Goal: Transaction & Acquisition: Purchase product/service

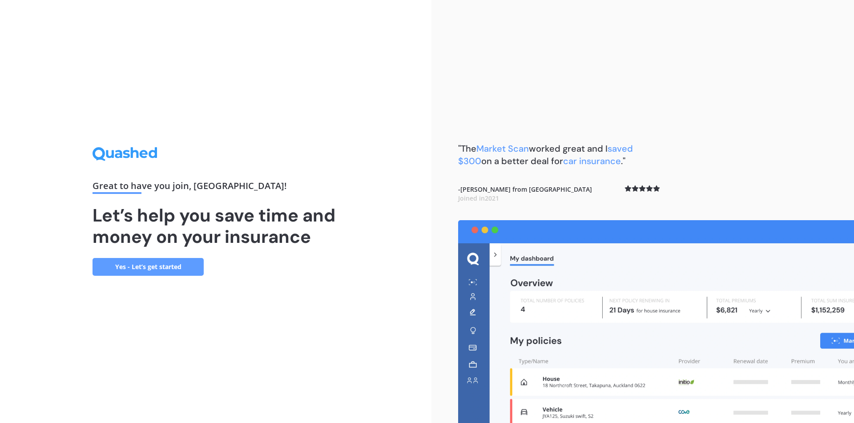
click at [185, 270] on link "Yes - Let’s get started" at bounding box center [148, 267] width 111 height 18
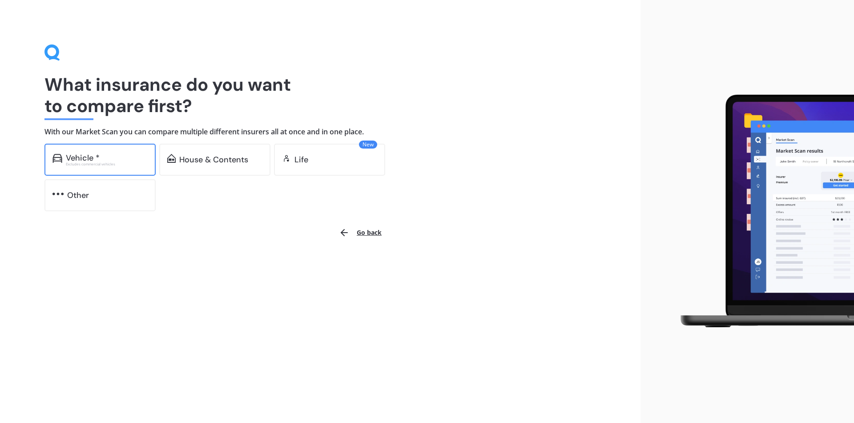
click at [97, 165] on div "Excludes commercial vehicles" at bounding box center [107, 164] width 82 height 4
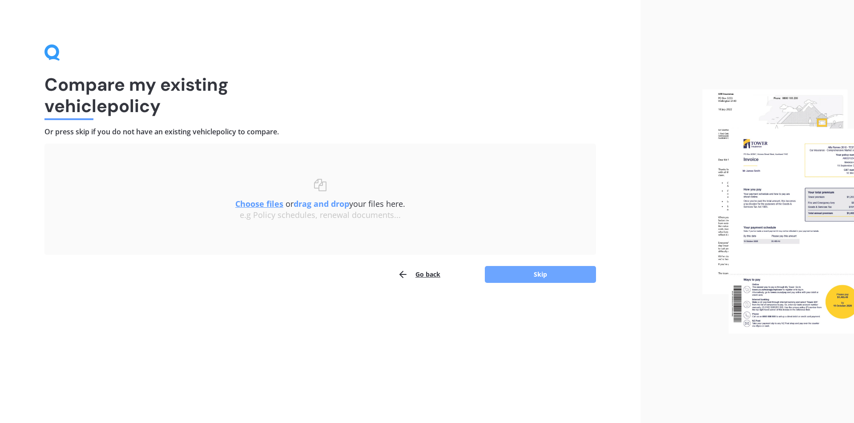
click at [541, 276] on button "Skip" at bounding box center [540, 274] width 111 height 17
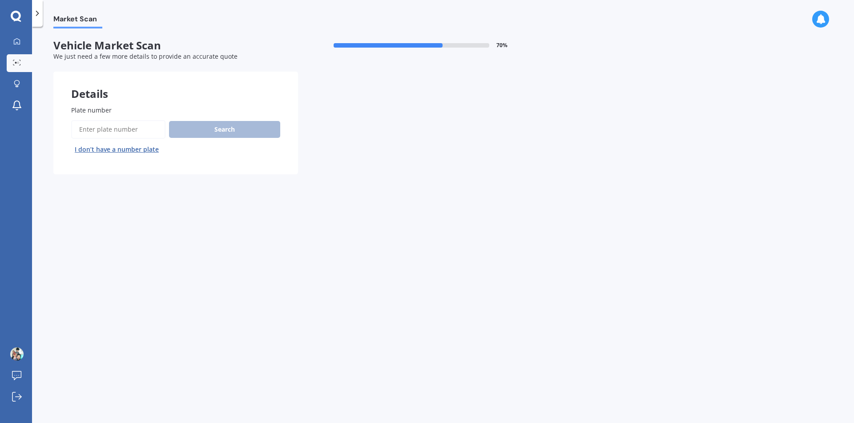
click at [124, 135] on input "Plate number" at bounding box center [118, 129] width 94 height 19
type input "Qab931"
click at [250, 134] on button "Search" at bounding box center [224, 129] width 111 height 17
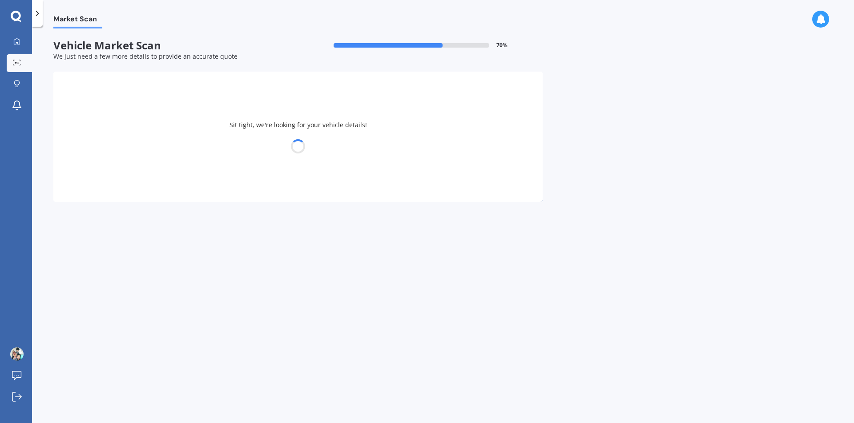
select select "TOYOTA"
select select "AQUA"
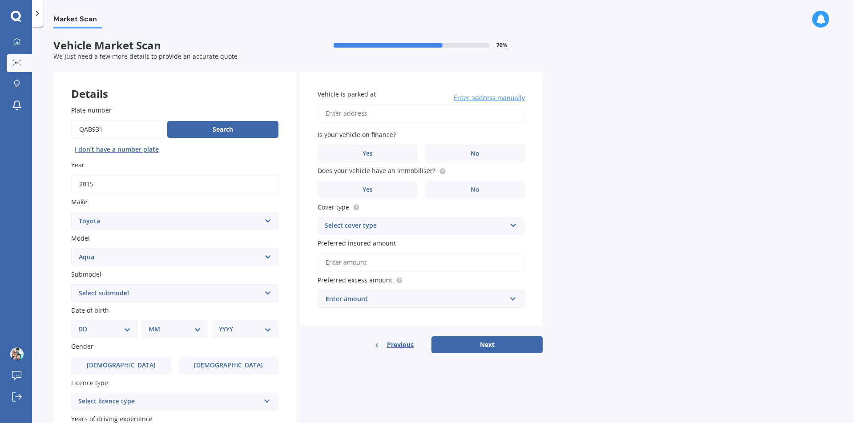
scroll to position [44, 0]
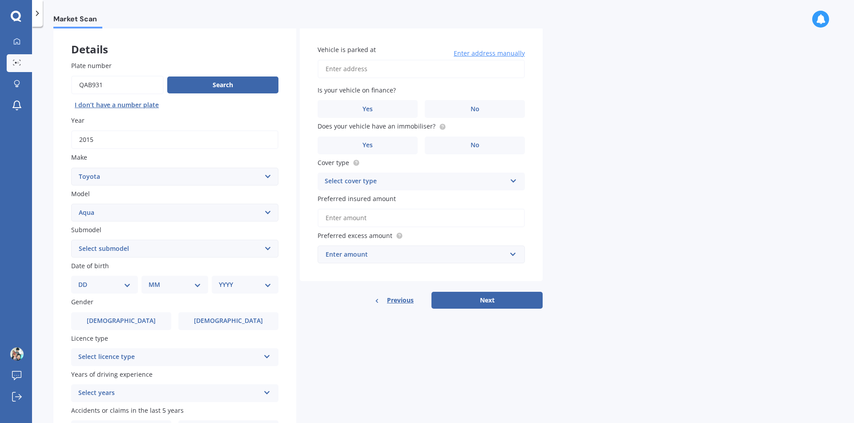
click at [123, 289] on select "DD 01 02 03 04 05 06 07 08 09 10 11 12 13 14 15 16 17 18 19 20 21 22 23 24 25 2…" at bounding box center [104, 285] width 52 height 10
select select "31"
click at [85, 280] on select "DD 01 02 03 04 05 06 07 08 09 10 11 12 13 14 15 16 17 18 19 20 21 22 23 24 25 2…" at bounding box center [104, 285] width 52 height 10
click at [177, 289] on select "MM 01 02 03 04 05 06 07 08 09 10 11 12" at bounding box center [176, 285] width 49 height 10
select select "05"
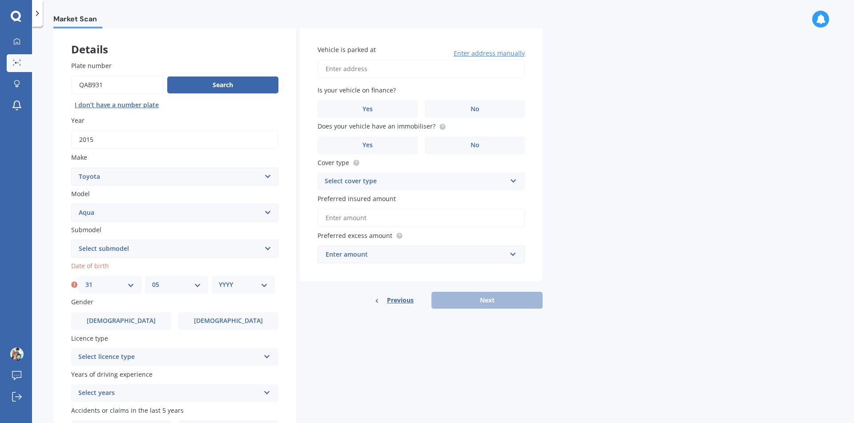
click at [152, 280] on select "MM 01 02 03 04 05 06 07 08 09 10 11 12" at bounding box center [176, 285] width 49 height 10
click at [243, 290] on select "YYYY 2025 2024 2023 2022 2021 2020 2019 2018 2017 2016 2015 2014 2013 2012 2011…" at bounding box center [243, 285] width 49 height 10
select select "1975"
click at [219, 280] on select "YYYY 2025 2024 2023 2022 2021 2020 2019 2018 2017 2016 2015 2014 2013 2012 2011…" at bounding box center [243, 285] width 49 height 10
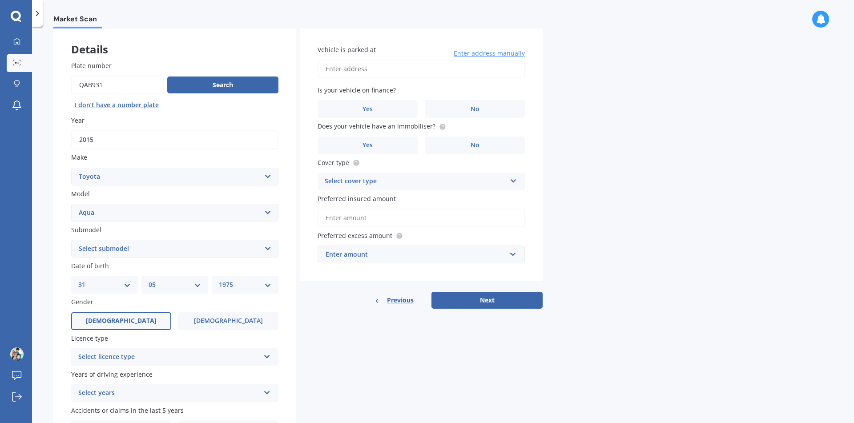
click at [153, 325] on label "[DEMOGRAPHIC_DATA]" at bounding box center [121, 321] width 100 height 18
click at [0, 0] on input "[DEMOGRAPHIC_DATA]" at bounding box center [0, 0] width 0 height 0
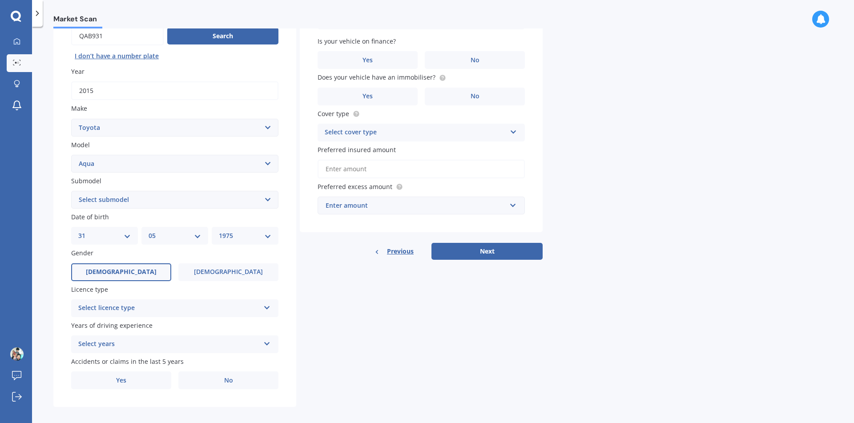
scroll to position [101, 0]
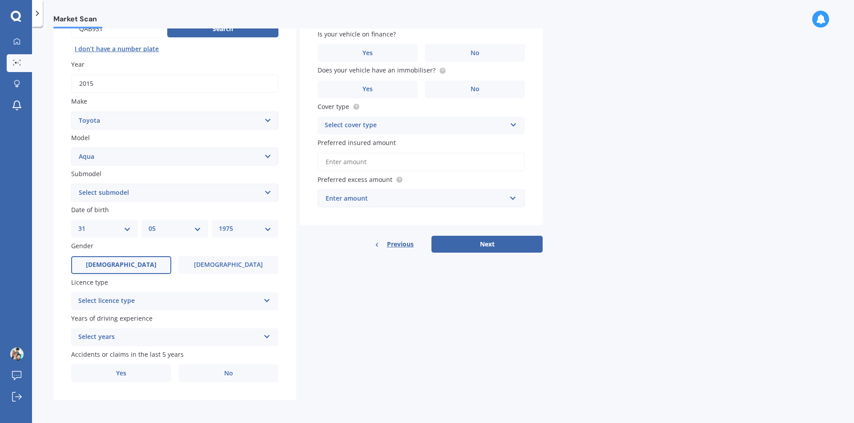
click at [169, 305] on div "Select licence type" at bounding box center [169, 301] width 182 height 11
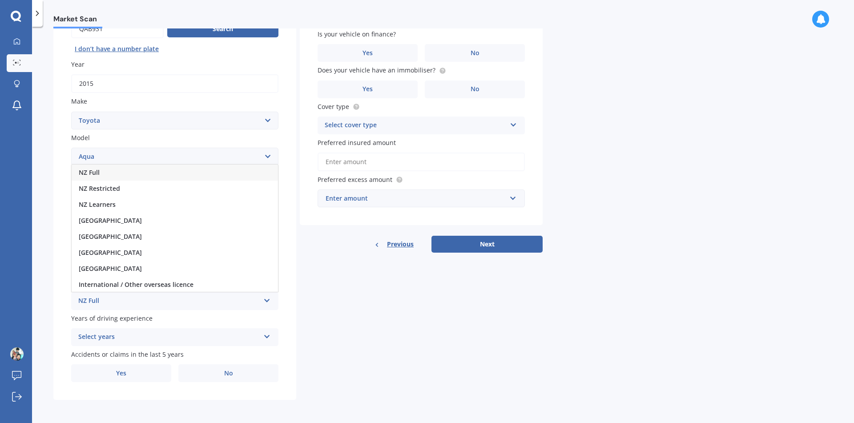
click at [105, 174] on div "NZ Full" at bounding box center [175, 173] width 206 height 16
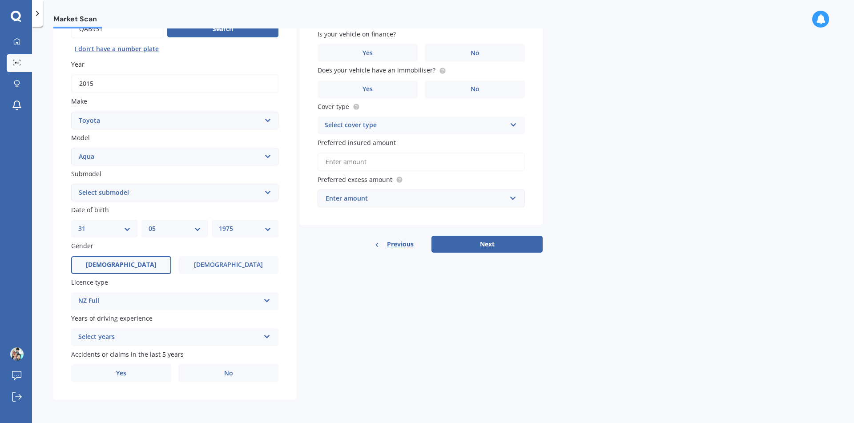
click at [170, 347] on div "Plate number Search I don’t have a number plate Year [DATE] Make Select make AC…" at bounding box center [174, 193] width 243 height 413
click at [185, 341] on div "Select years" at bounding box center [169, 337] width 182 height 11
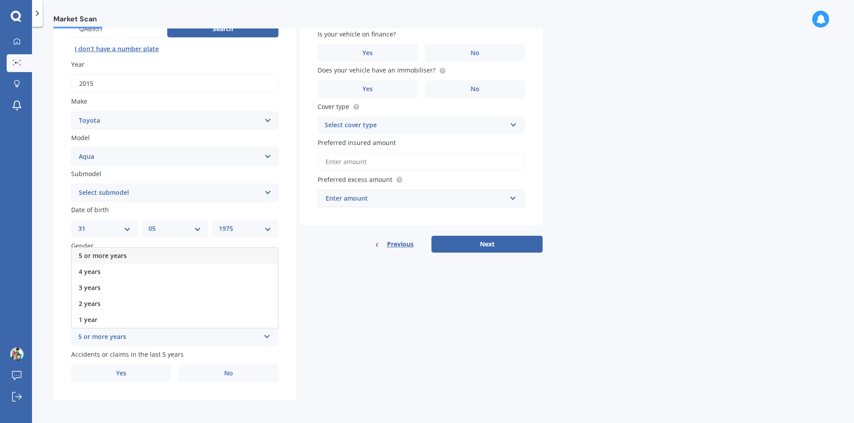
click at [265, 336] on icon at bounding box center [267, 335] width 8 height 6
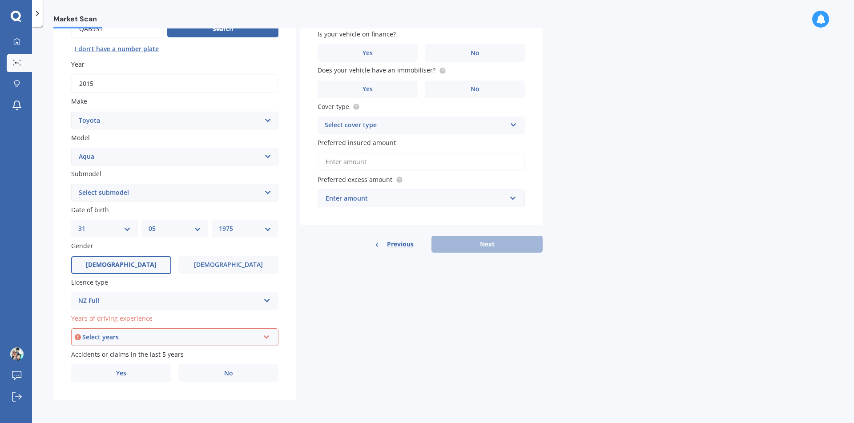
click at [266, 336] on icon at bounding box center [267, 335] width 8 height 6
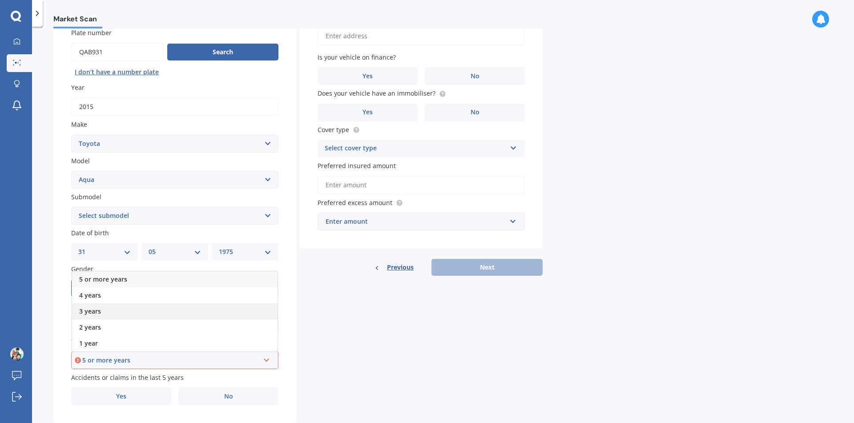
scroll to position [89, 0]
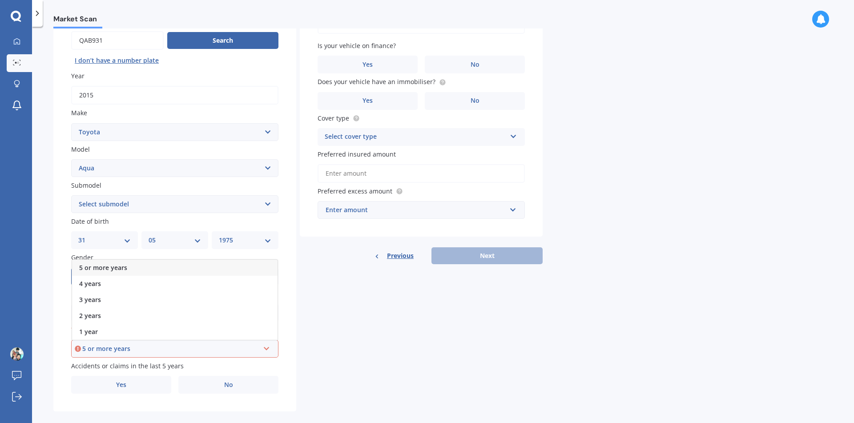
click at [129, 268] on div "5 or more years" at bounding box center [175, 268] width 206 height 16
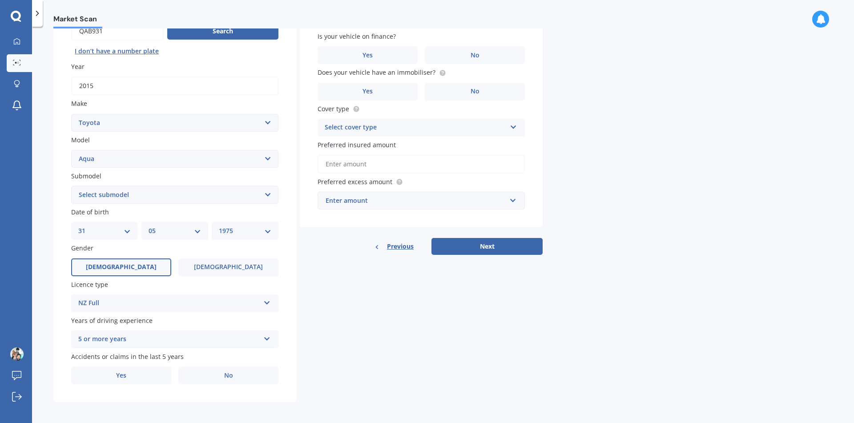
scroll to position [101, 0]
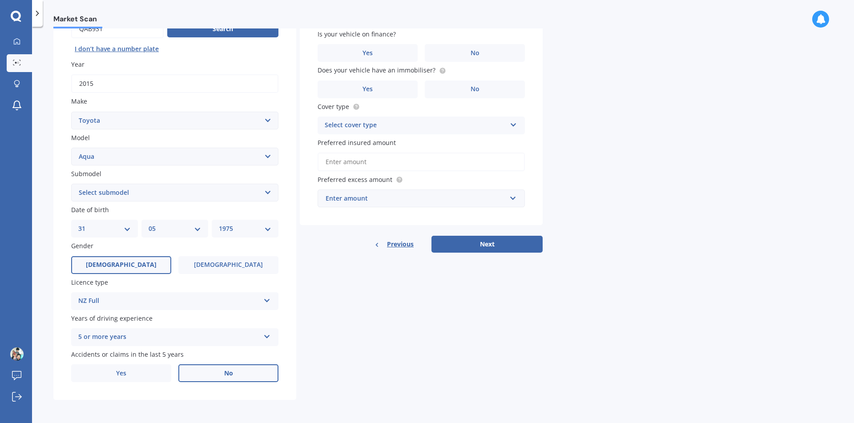
click at [220, 375] on label "No" at bounding box center [228, 373] width 100 height 18
click at [0, 0] on input "No" at bounding box center [0, 0] width 0 height 0
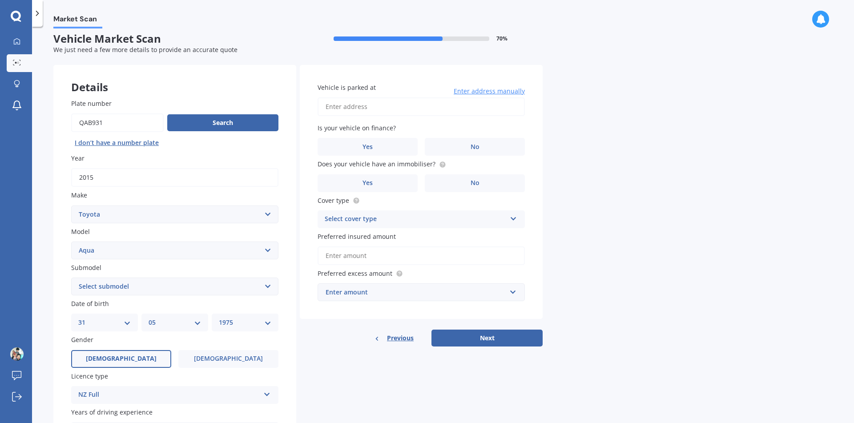
scroll to position [0, 0]
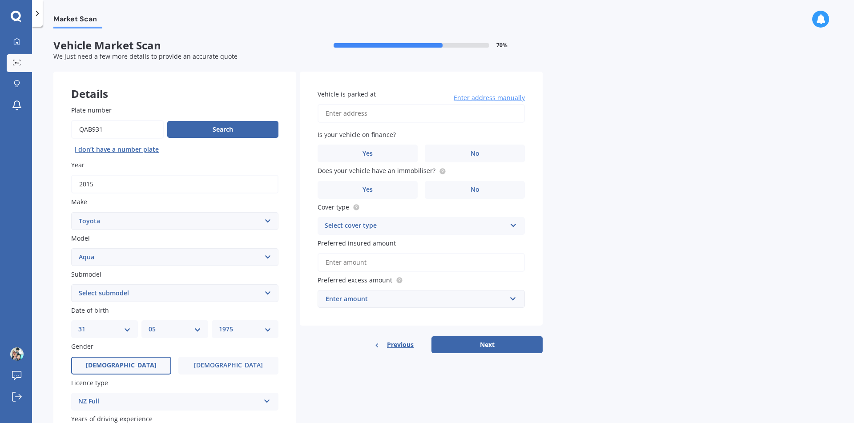
click at [363, 116] on input "Vehicle is parked at" at bounding box center [421, 113] width 207 height 19
type input "2/27 fortunes road half moon bayPakuranga 2012"
click at [465, 157] on label "No" at bounding box center [475, 154] width 100 height 18
click at [0, 0] on input "No" at bounding box center [0, 0] width 0 height 0
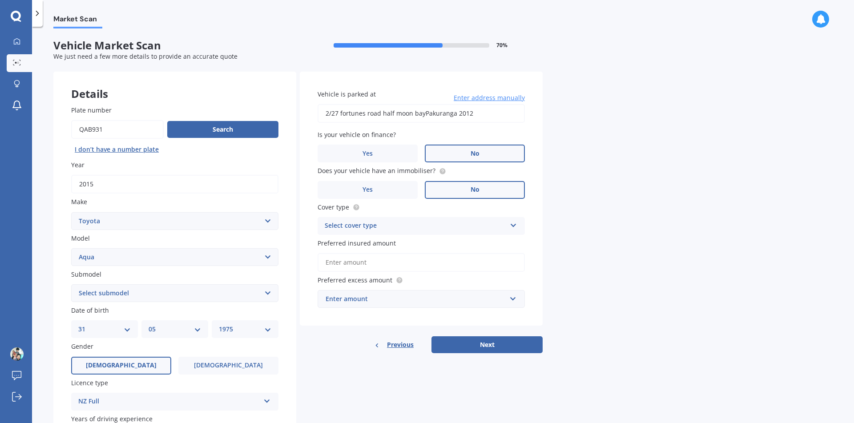
click at [460, 189] on label "No" at bounding box center [475, 190] width 100 height 18
click at [0, 0] on input "No" at bounding box center [0, 0] width 0 height 0
click at [422, 225] on div "Select cover type" at bounding box center [416, 226] width 182 height 11
click at [377, 240] on div "Comprehensive" at bounding box center [421, 243] width 206 height 16
click at [409, 262] on input "Preferred insured amount" at bounding box center [421, 262] width 207 height 19
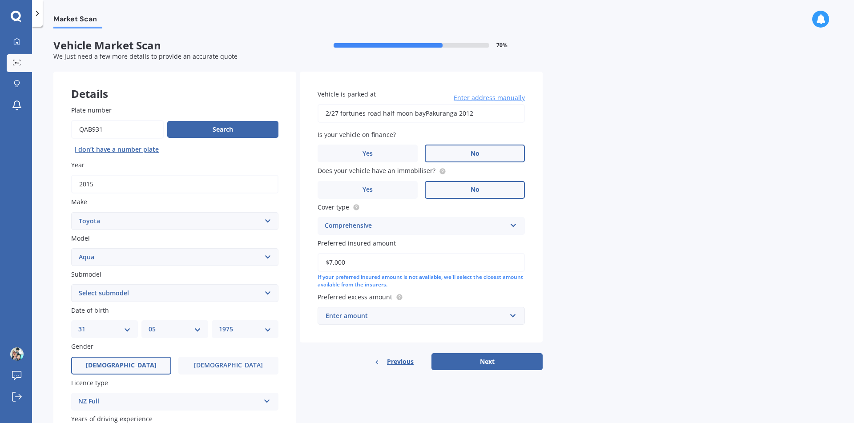
type input "$7,000"
click at [424, 319] on div "Enter amount" at bounding box center [416, 316] width 181 height 10
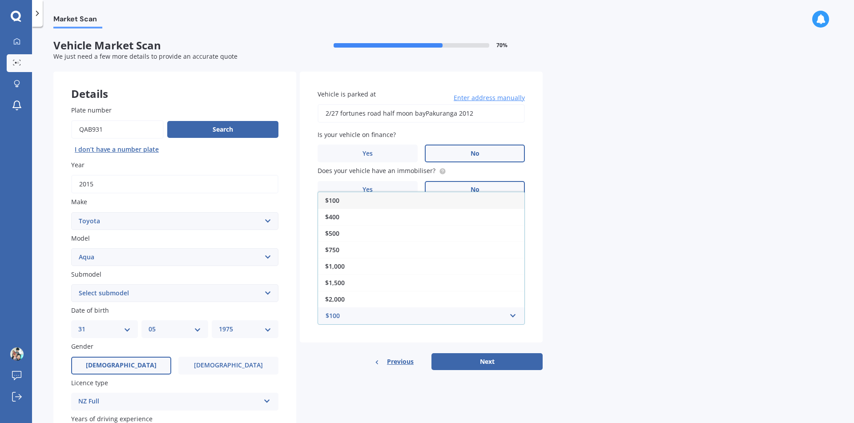
click at [650, 312] on div "Market Scan Vehicle Market Scan 70 % We just need a few more details to provide…" at bounding box center [443, 226] width 822 height 396
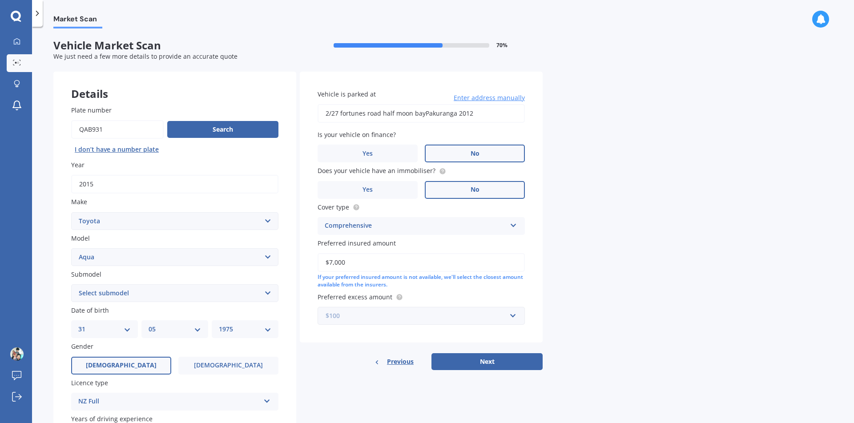
click at [509, 317] on input "text" at bounding box center [418, 315] width 199 height 17
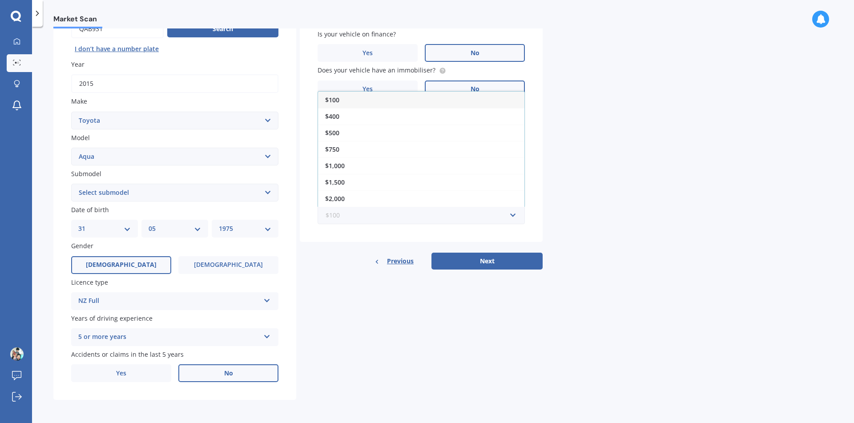
scroll to position [56, 0]
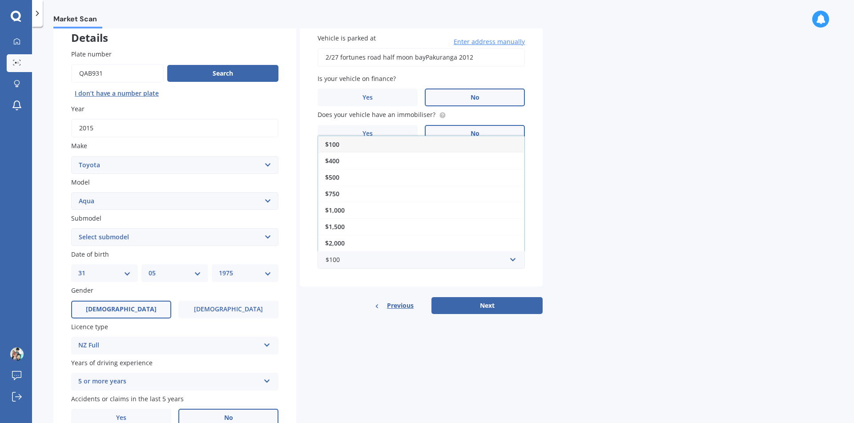
click at [352, 316] on div "Details Plate number Search I don’t have a number plate Year [DATE] Make Select…" at bounding box center [297, 230] width 489 height 429
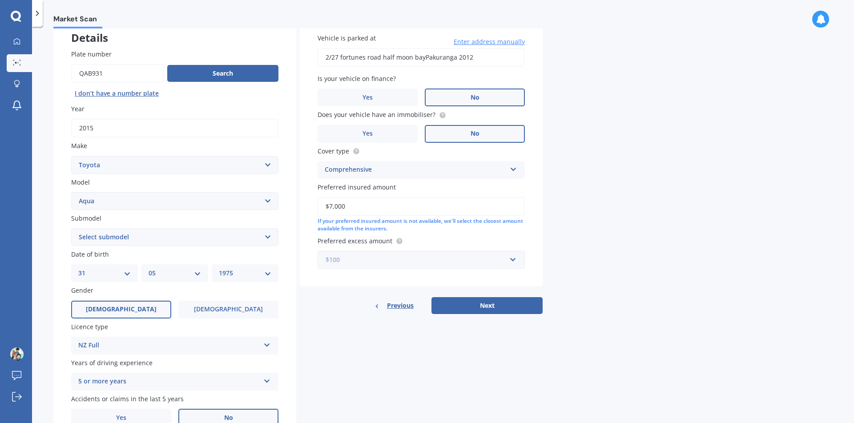
click at [509, 263] on input "text" at bounding box center [418, 259] width 199 height 17
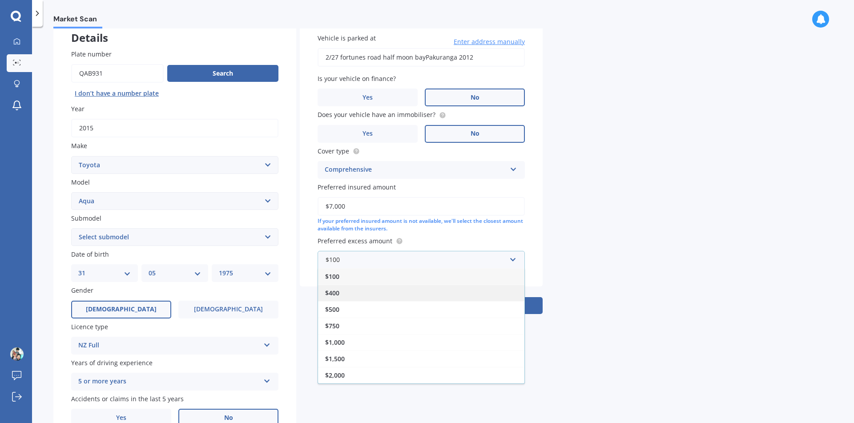
click at [357, 292] on div "$400" at bounding box center [421, 293] width 206 height 16
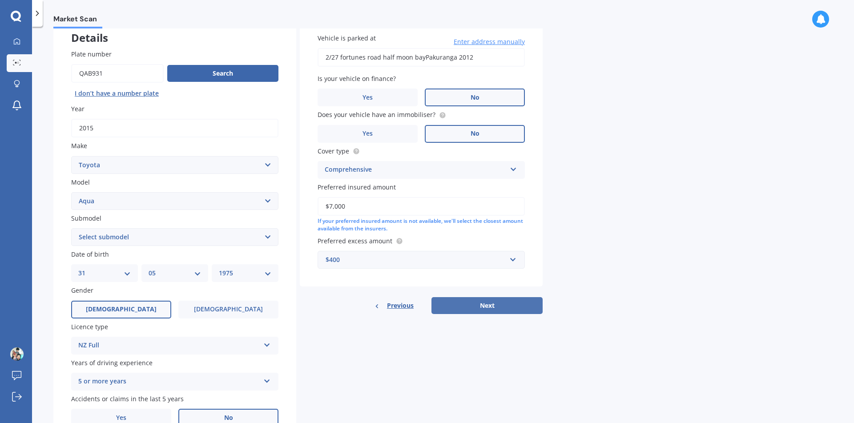
click at [484, 302] on button "Next" at bounding box center [487, 305] width 111 height 17
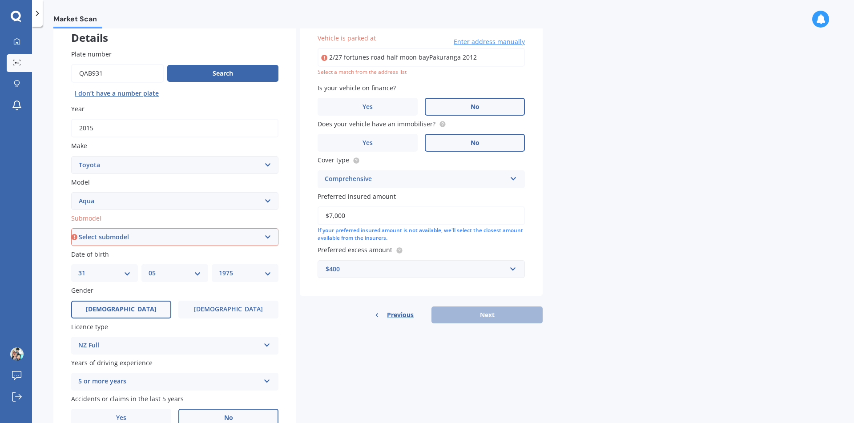
click at [474, 60] on input "2/27 fortunes road half moon bayPakuranga 2012" at bounding box center [421, 57] width 207 height 19
type input "[STREET_ADDRESS] 2012"
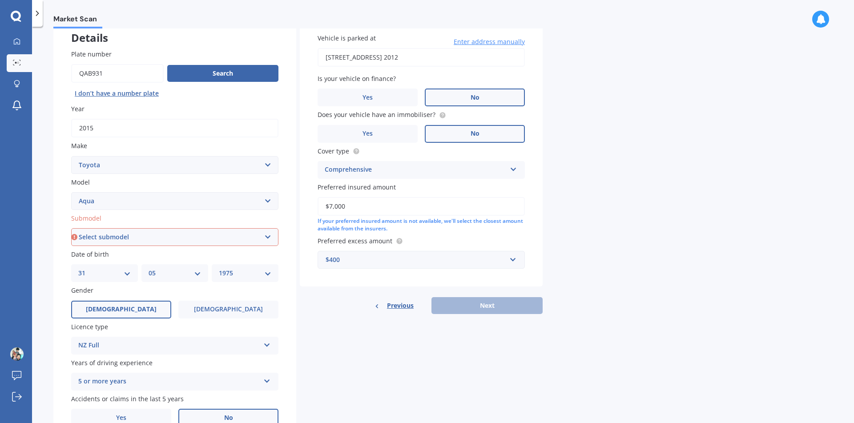
click at [268, 238] on select "Select submodel Hatchback Hybrid" at bounding box center [174, 237] width 207 height 18
select select "HYBRID"
click at [71, 228] on select "Select submodel Hatchback Hybrid" at bounding box center [174, 237] width 207 height 18
click at [470, 307] on button "Next" at bounding box center [487, 305] width 111 height 17
select select "31"
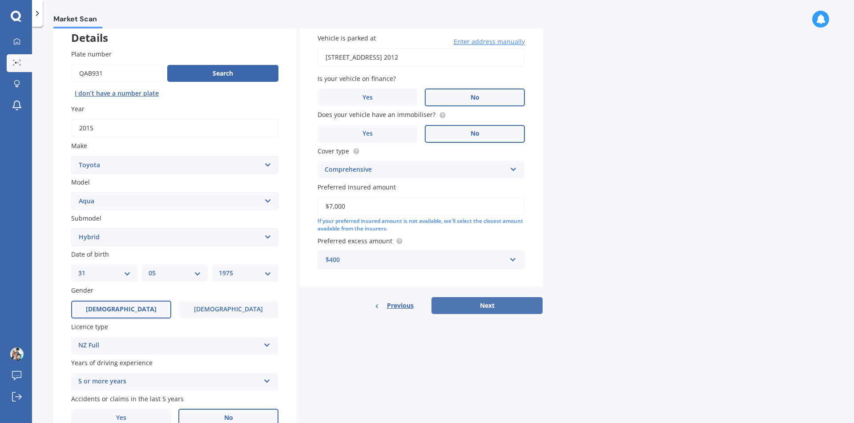
select select "05"
select select "1975"
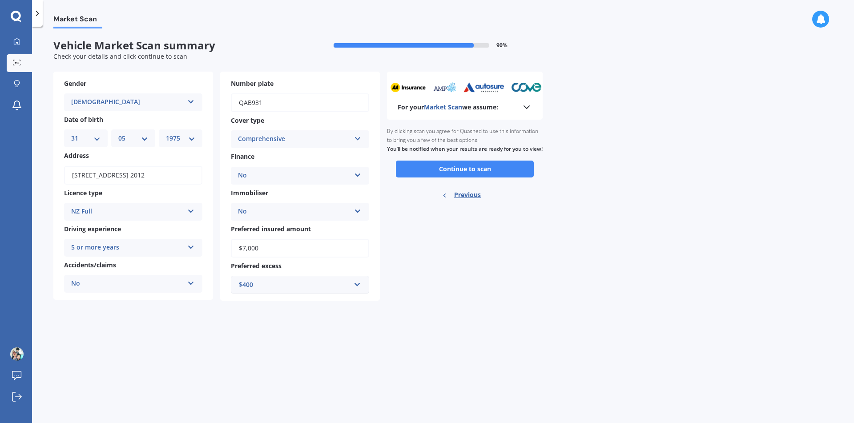
scroll to position [0, 0]
click at [472, 177] on button "Continue to scan" at bounding box center [465, 169] width 138 height 17
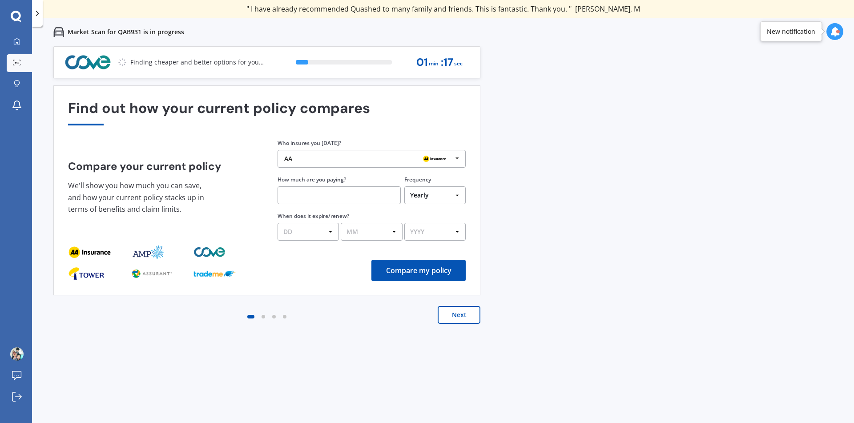
click at [461, 157] on icon at bounding box center [457, 158] width 13 height 16
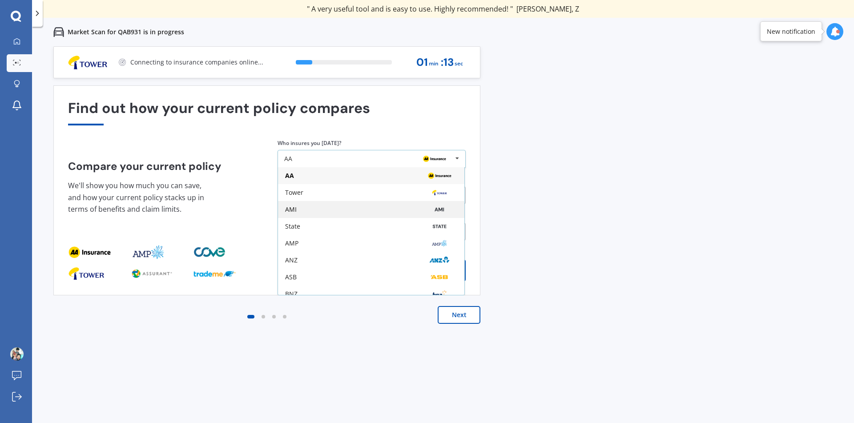
click at [328, 210] on div "AMI" at bounding box center [371, 209] width 172 height 7
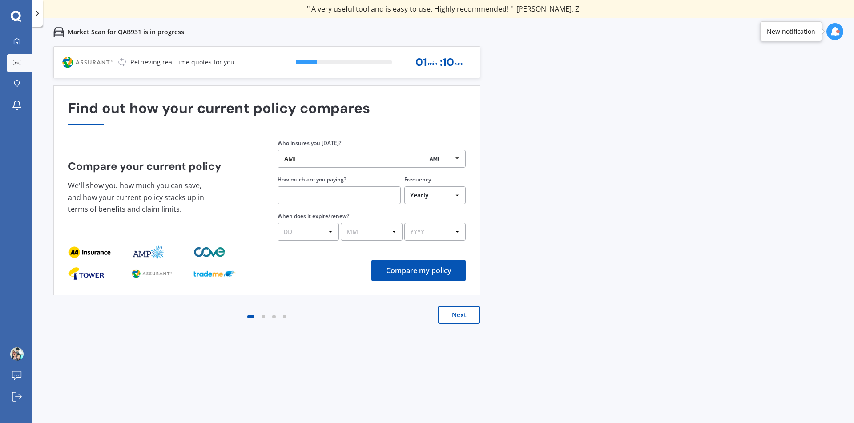
click at [456, 196] on select "Yearly Six-Monthly Quarterly Monthly Fortnightly Weekly One-Off" at bounding box center [434, 195] width 61 height 18
select select "Weekly"
click at [404, 186] on select "Yearly Six-Monthly Quarterly Monthly Fortnightly Weekly One-Off" at bounding box center [434, 195] width 61 height 18
click at [315, 197] on input "text" at bounding box center [339, 195] width 123 height 18
click at [464, 321] on button "Next" at bounding box center [459, 315] width 43 height 18
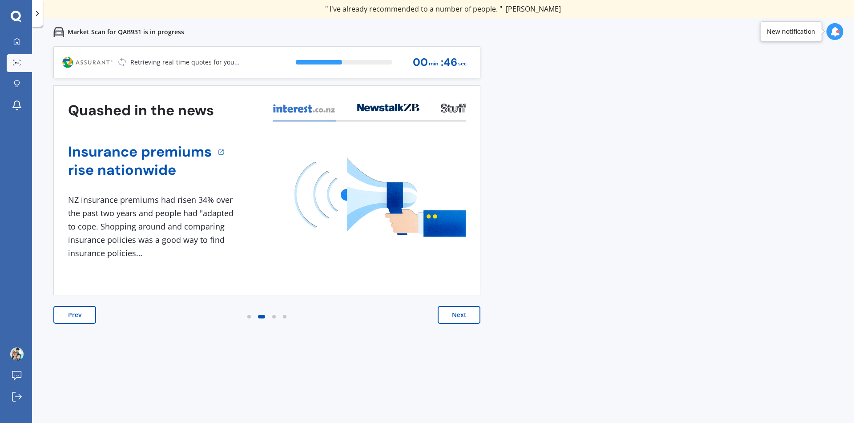
click at [464, 320] on button "Next" at bounding box center [459, 315] width 43 height 18
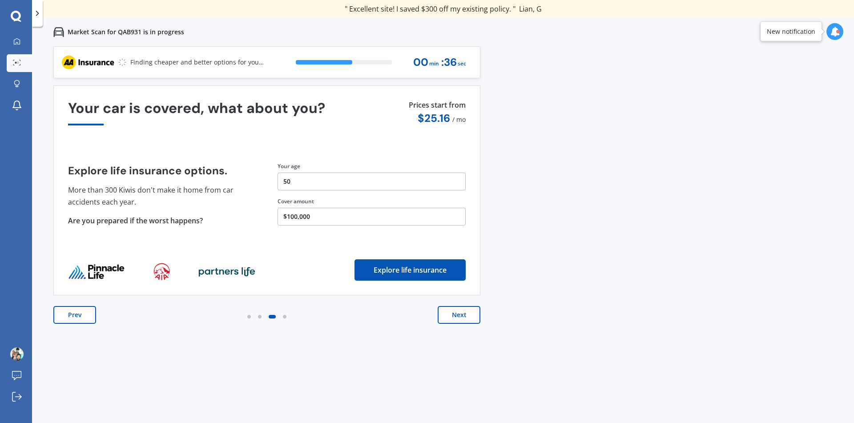
click at [340, 218] on button "$100,000" at bounding box center [372, 217] width 188 height 18
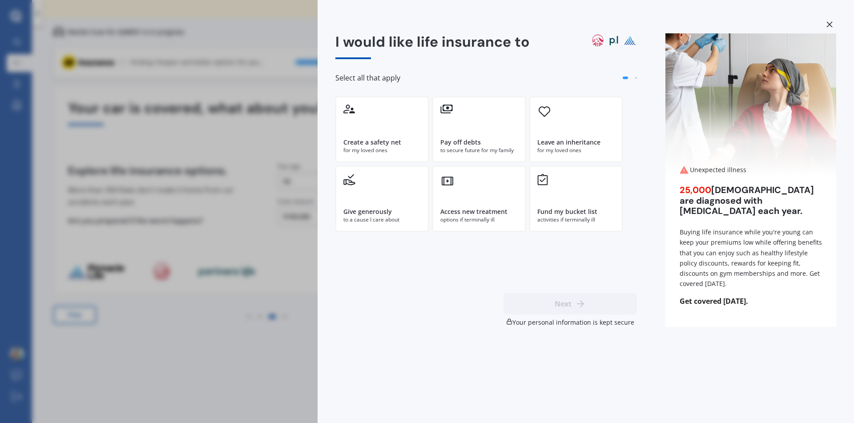
click at [320, 214] on div "I would like life insurance to Select all that apply Create a safety net for my…" at bounding box center [586, 211] width 537 height 423
click at [245, 203] on div "I would like life insurance to Select all that apply Create a safety net for my…" at bounding box center [427, 211] width 854 height 423
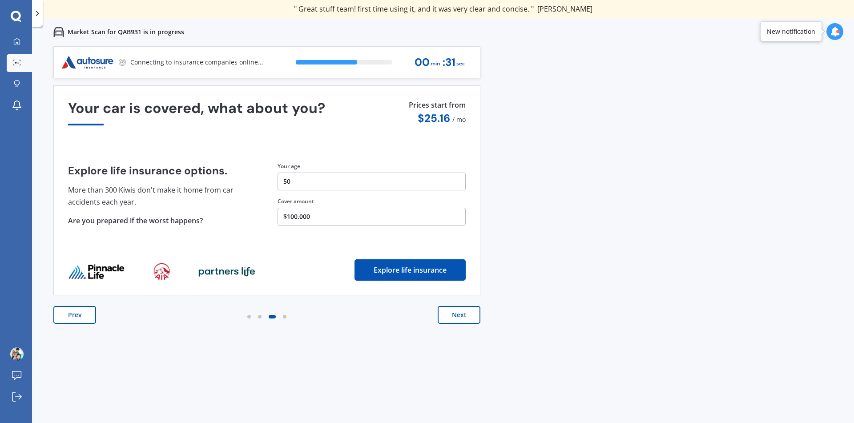
click at [454, 315] on button "Next" at bounding box center [459, 315] width 43 height 18
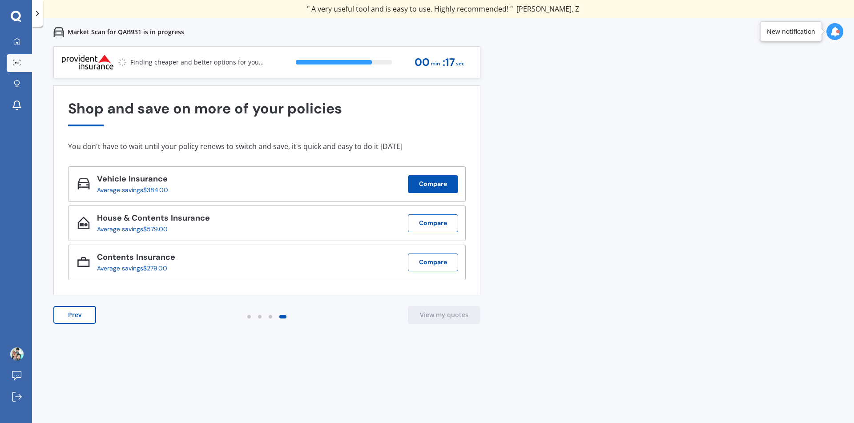
click at [440, 185] on button "Compare" at bounding box center [433, 184] width 50 height 18
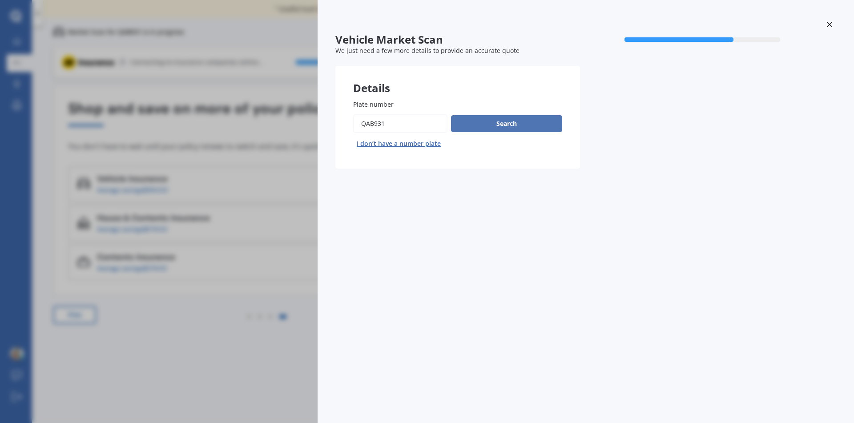
click at [484, 129] on button "Search" at bounding box center [506, 123] width 111 height 17
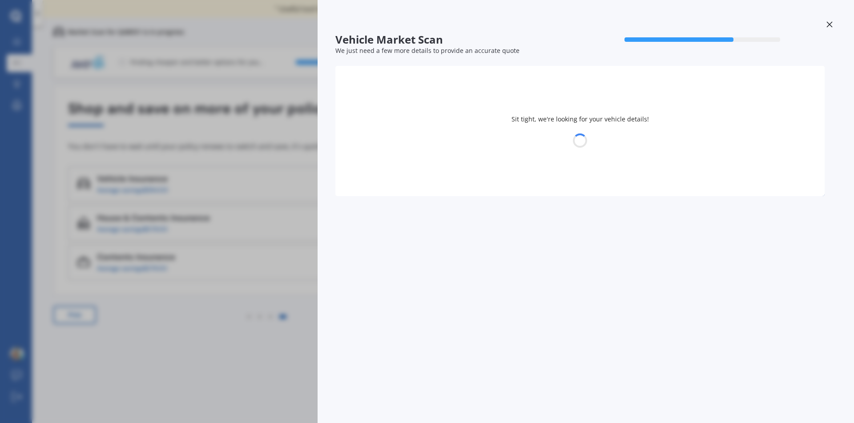
select select "TOYOTA"
select select "AQUA"
select select "31"
select select "05"
select select "1975"
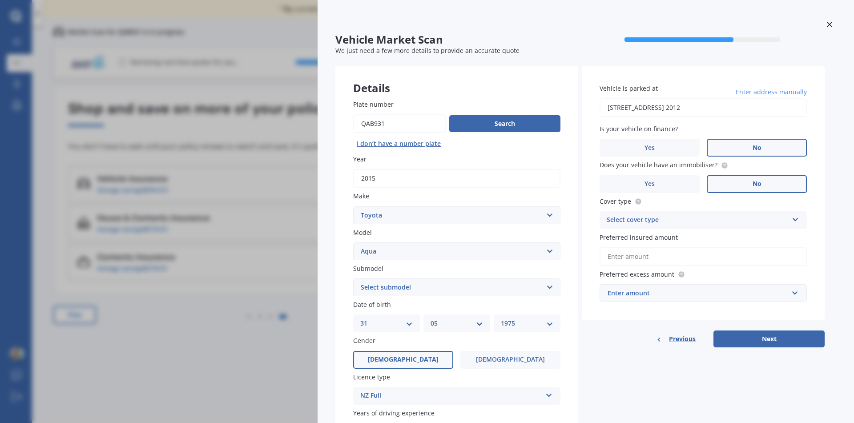
click at [193, 143] on div "Vehicle Market Scan 70 % We just need a few more details to provide an accurate…" at bounding box center [427, 211] width 854 height 423
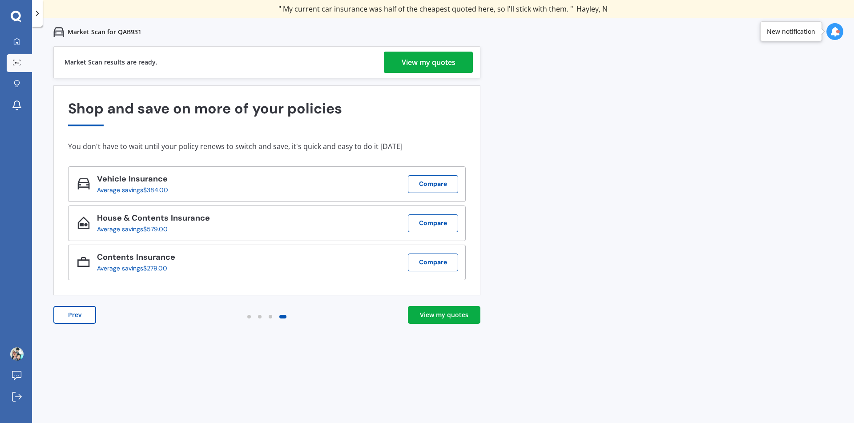
click at [450, 312] on div "View my quotes" at bounding box center [444, 315] width 48 height 9
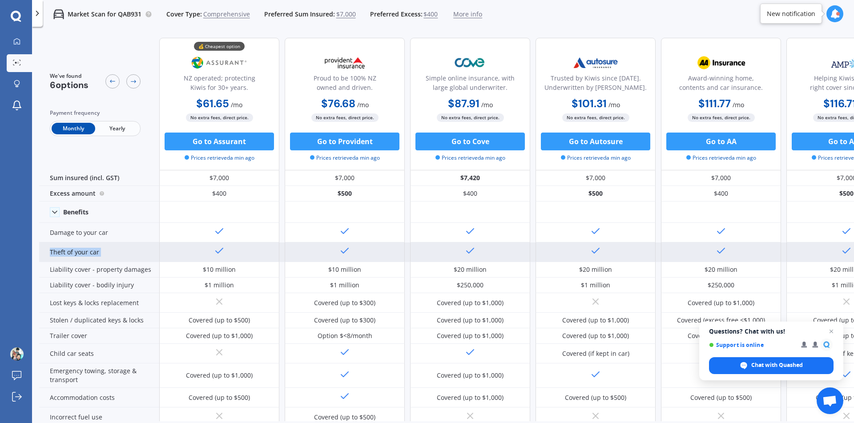
drag, startPoint x: 840, startPoint y: 226, endPoint x: 583, endPoint y: 244, distance: 257.3
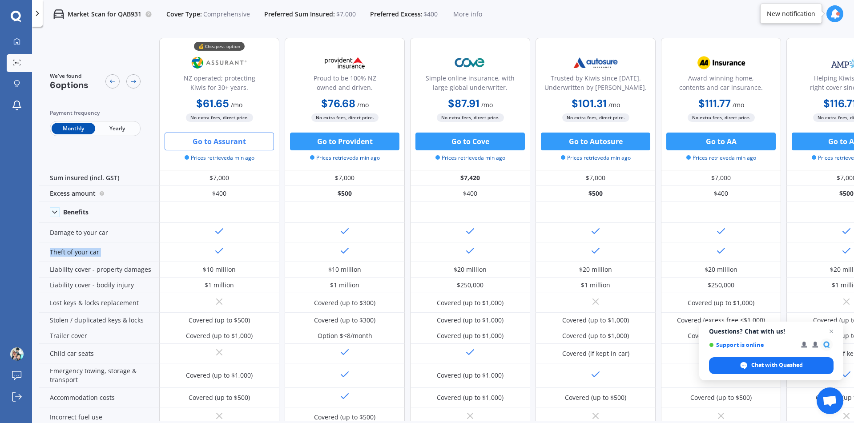
click at [220, 144] on button "Go to Assurant" at bounding box center [219, 142] width 109 height 18
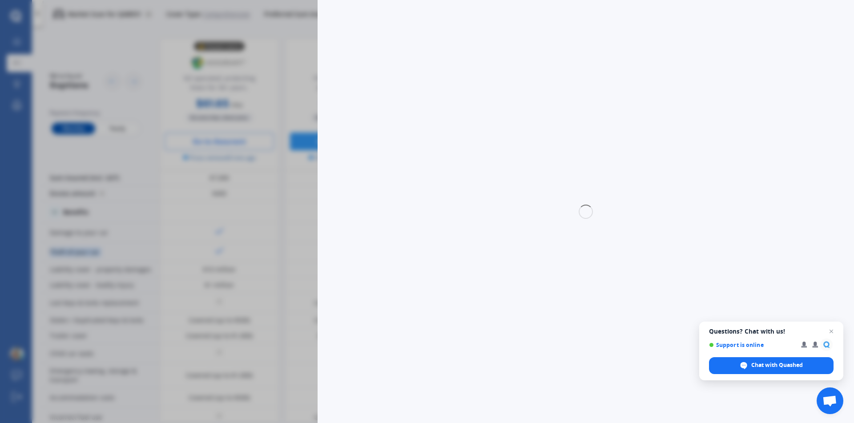
select select "Monthly"
select select "full"
select select "0"
select select "Howick / [GEOGRAPHIC_DATA] / Beachlands"
select select "TOYOTA"
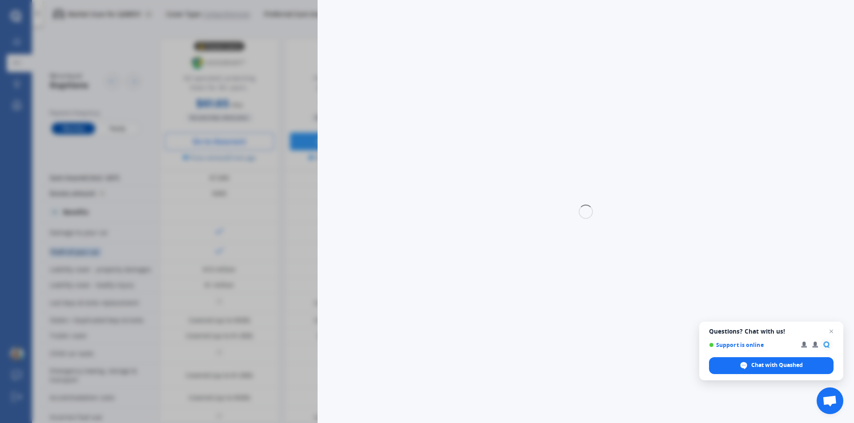
select select "AQUA"
select select "HYBRID"
